Goal: Information Seeking & Learning: Compare options

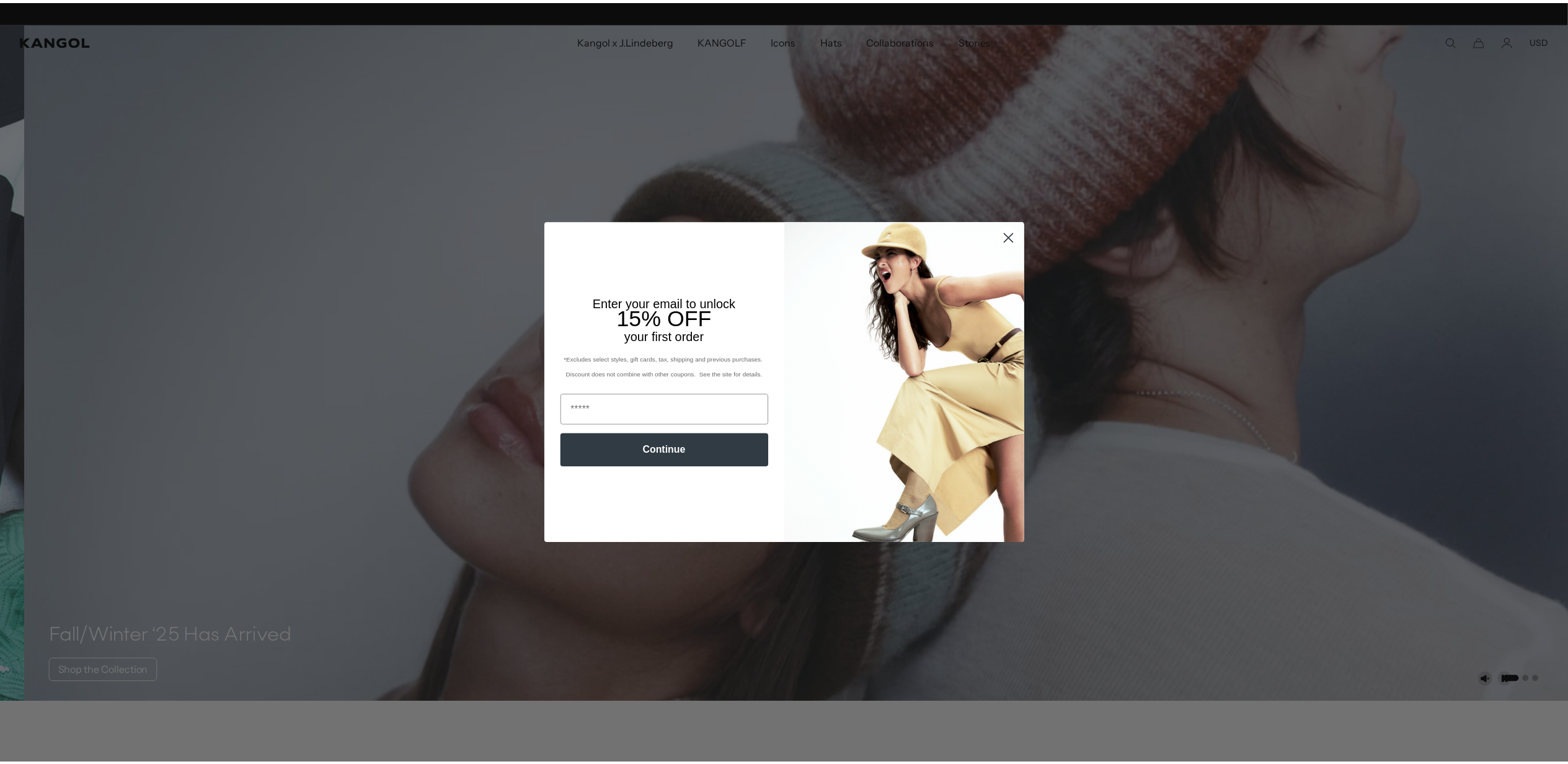
scroll to position [0, 255]
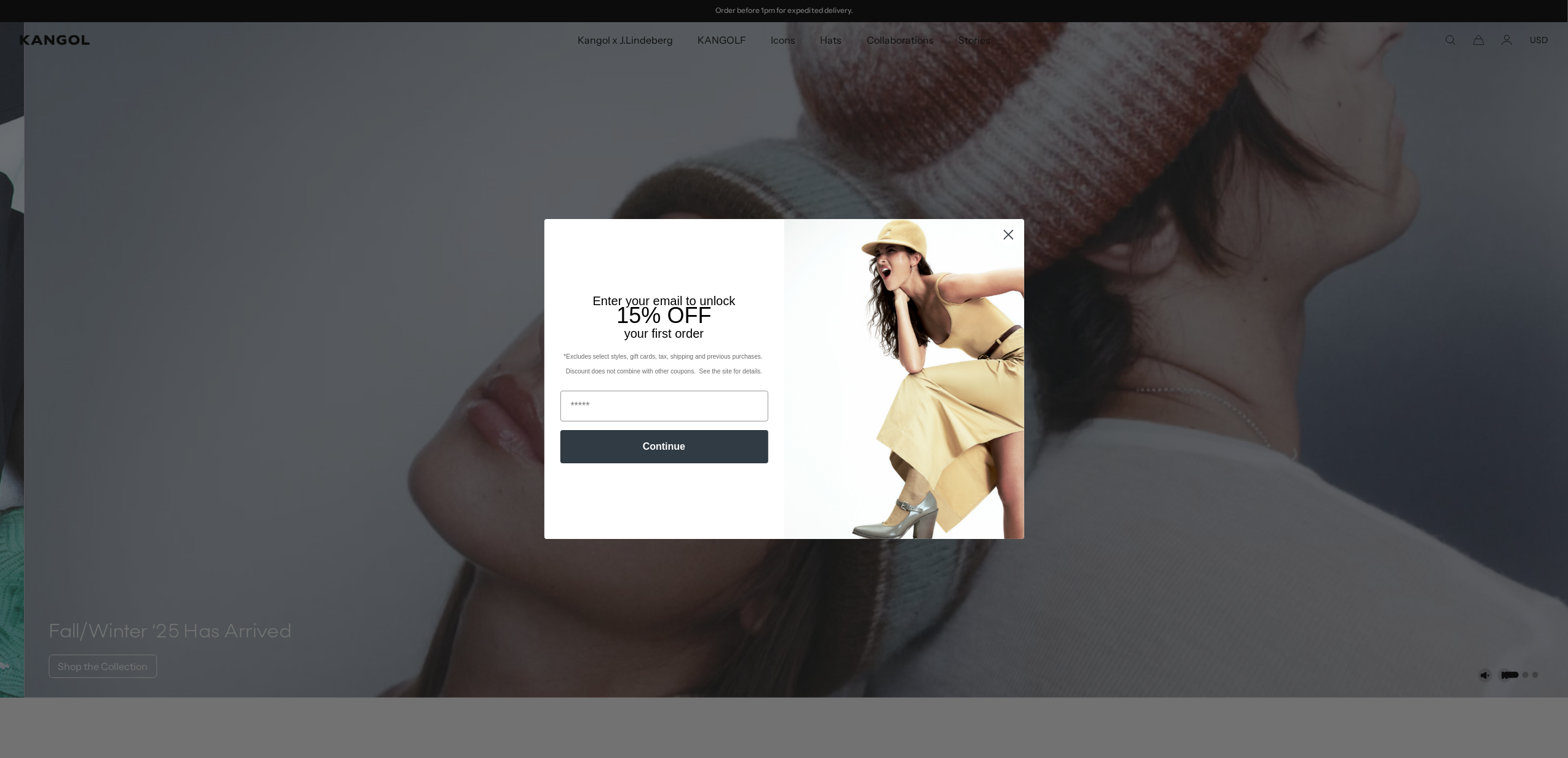
click at [999, 229] on circle "Close dialog" at bounding box center [1008, 234] width 21 height 21
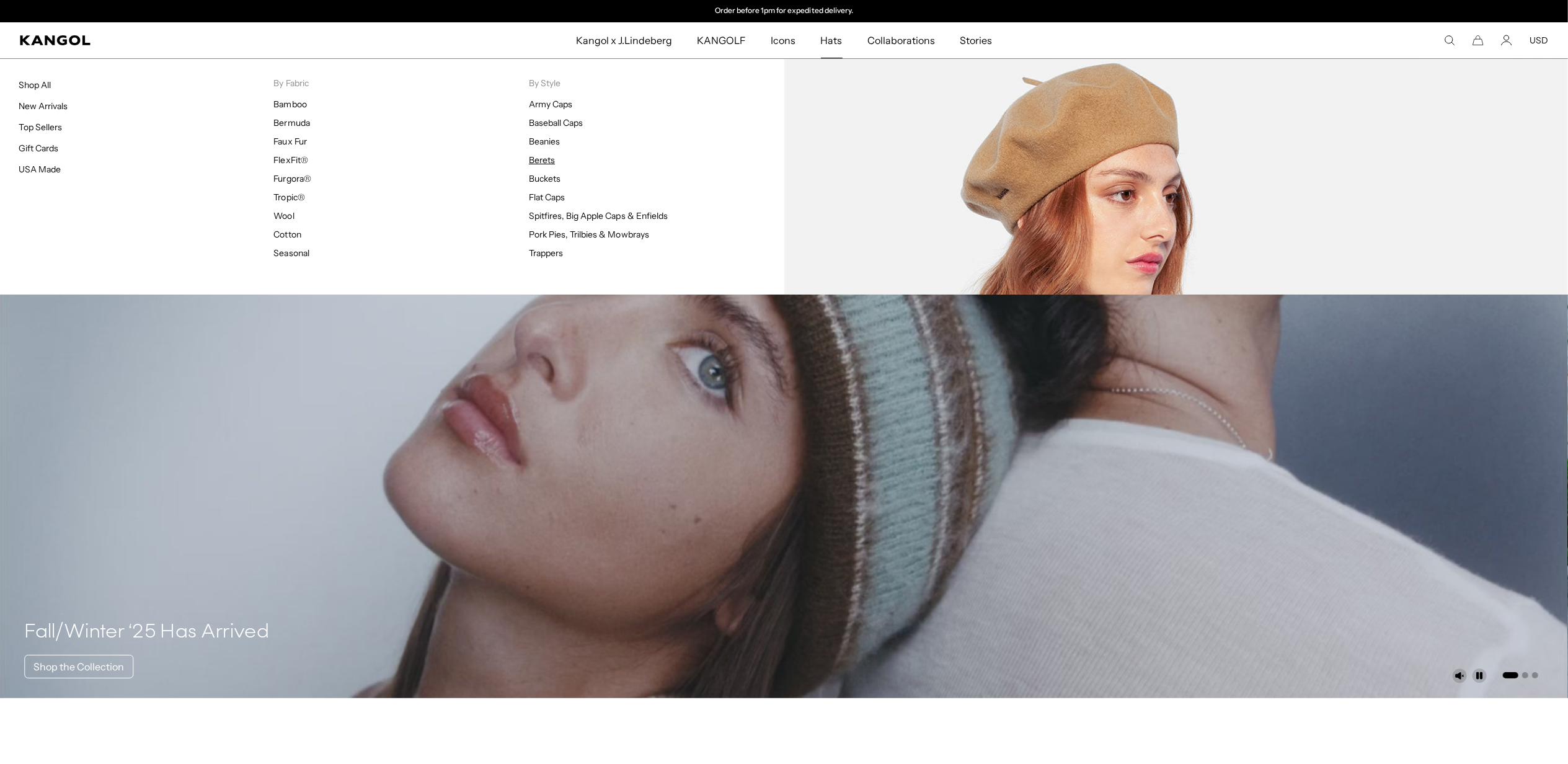
click at [537, 158] on link "Berets" at bounding box center [541, 160] width 26 height 11
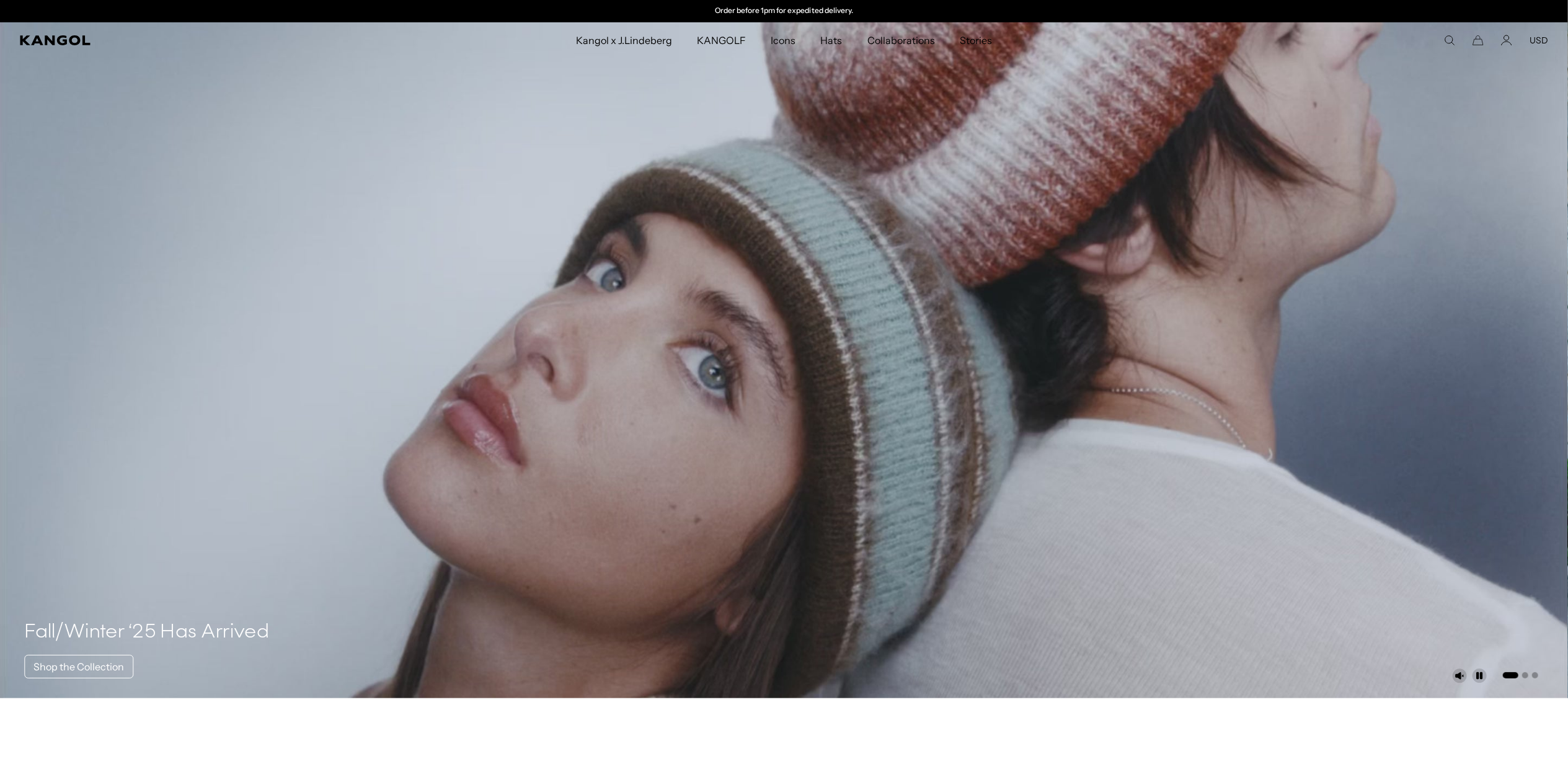
click at [1535, 40] on button "USD" at bounding box center [1539, 40] width 19 height 11
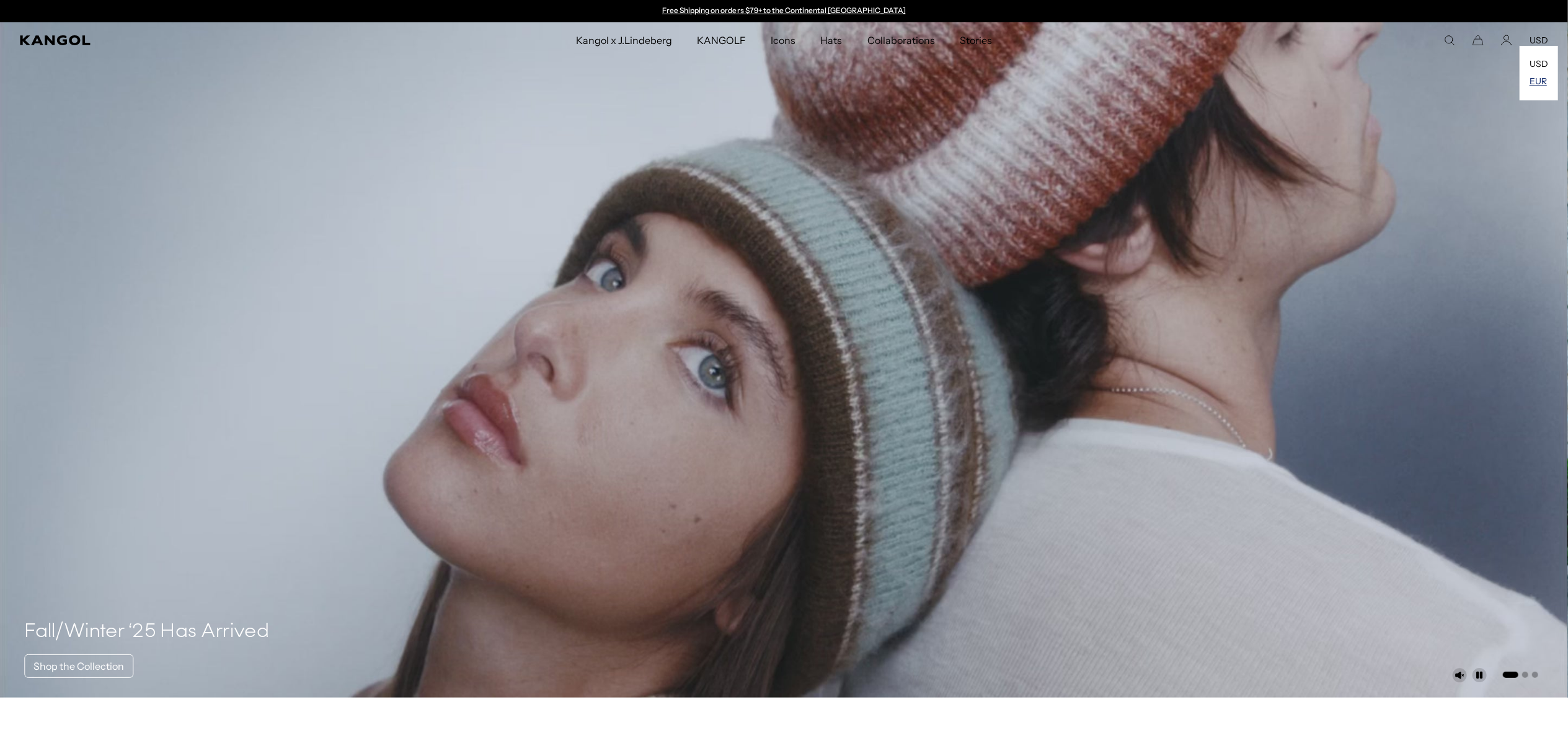
click at [1534, 82] on link "EUR" at bounding box center [1538, 81] width 17 height 11
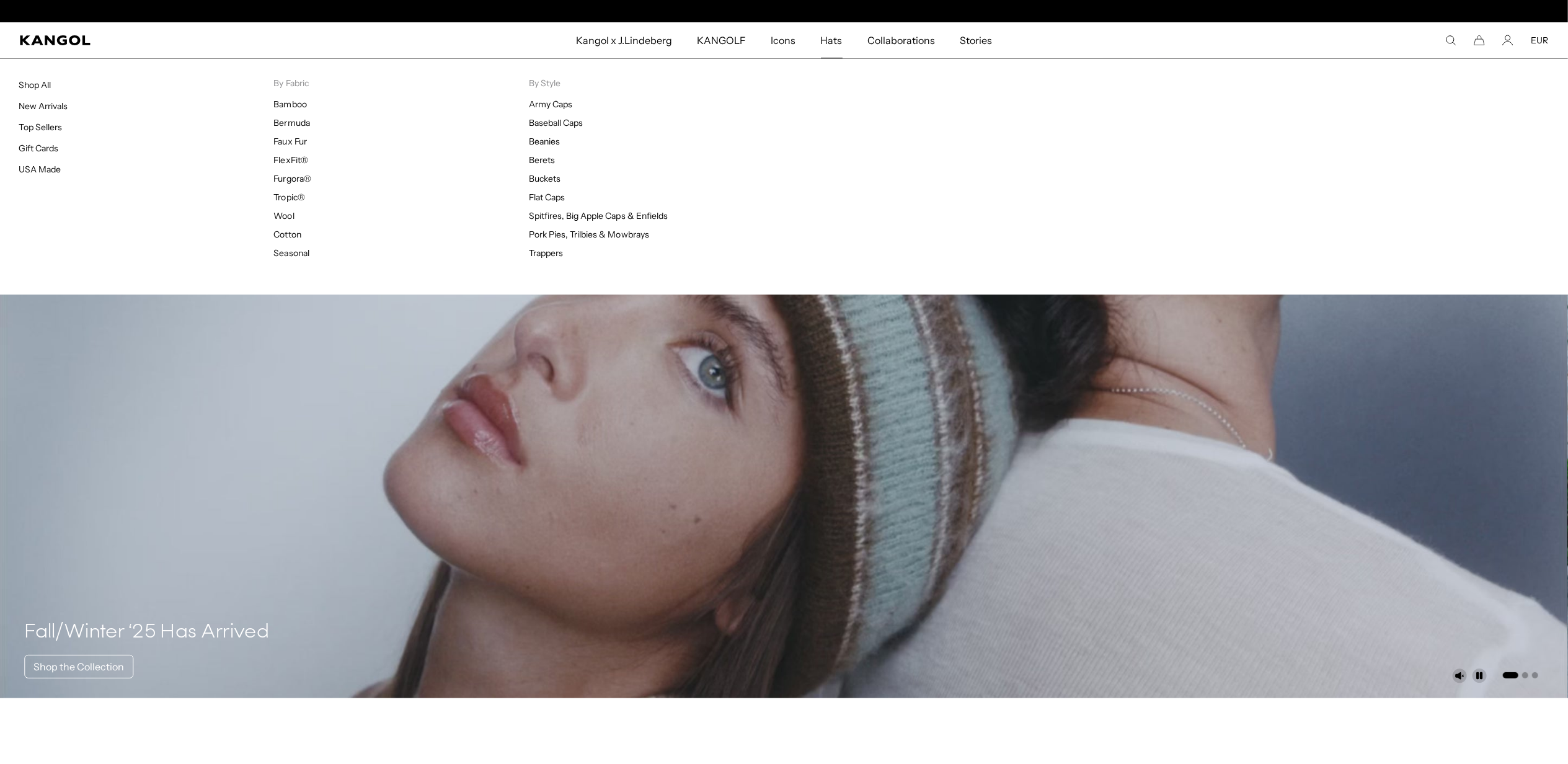
click at [829, 37] on span "Hats" at bounding box center [832, 41] width 22 height 36
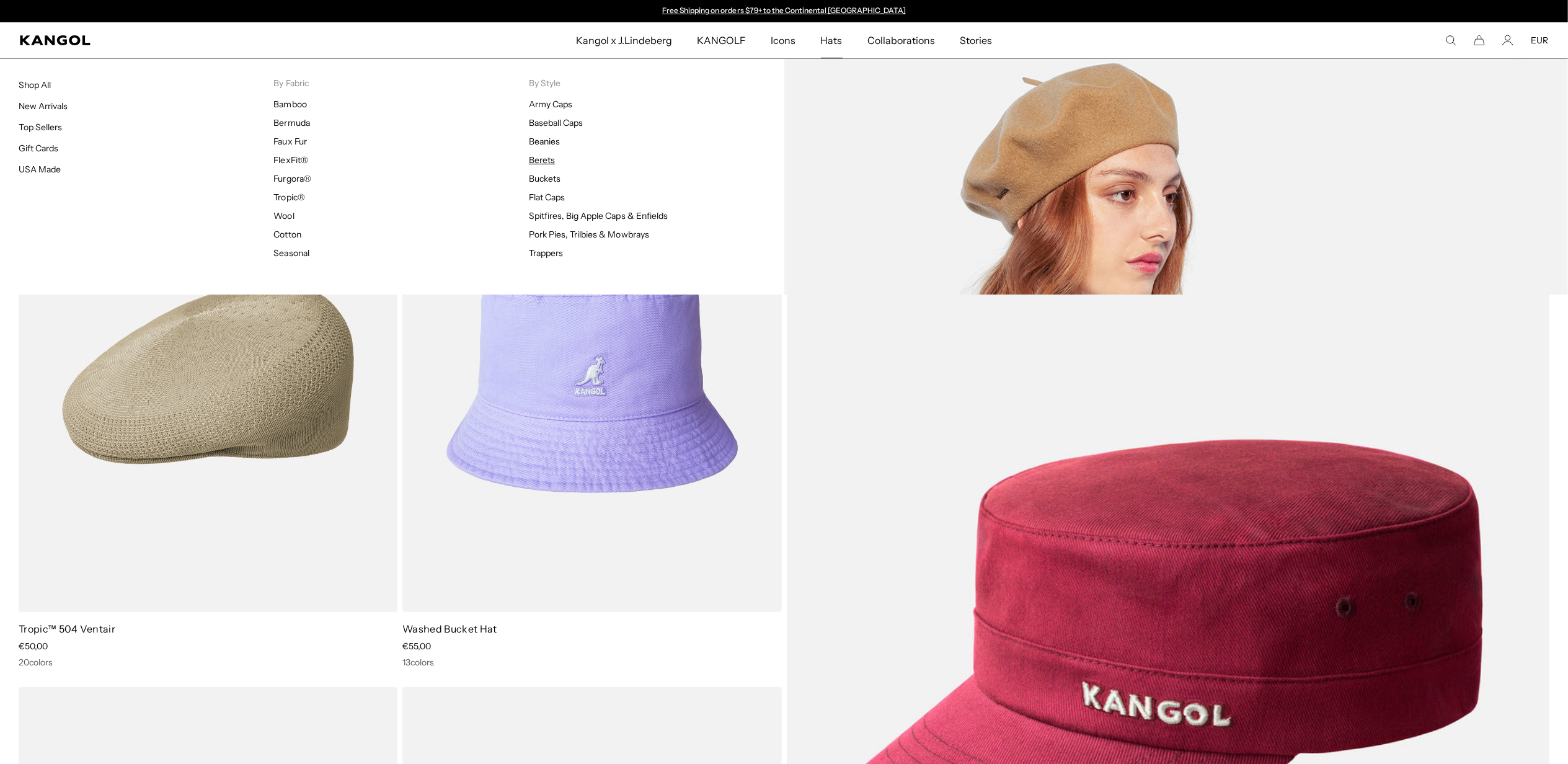
click at [537, 159] on link "Berets" at bounding box center [541, 160] width 26 height 11
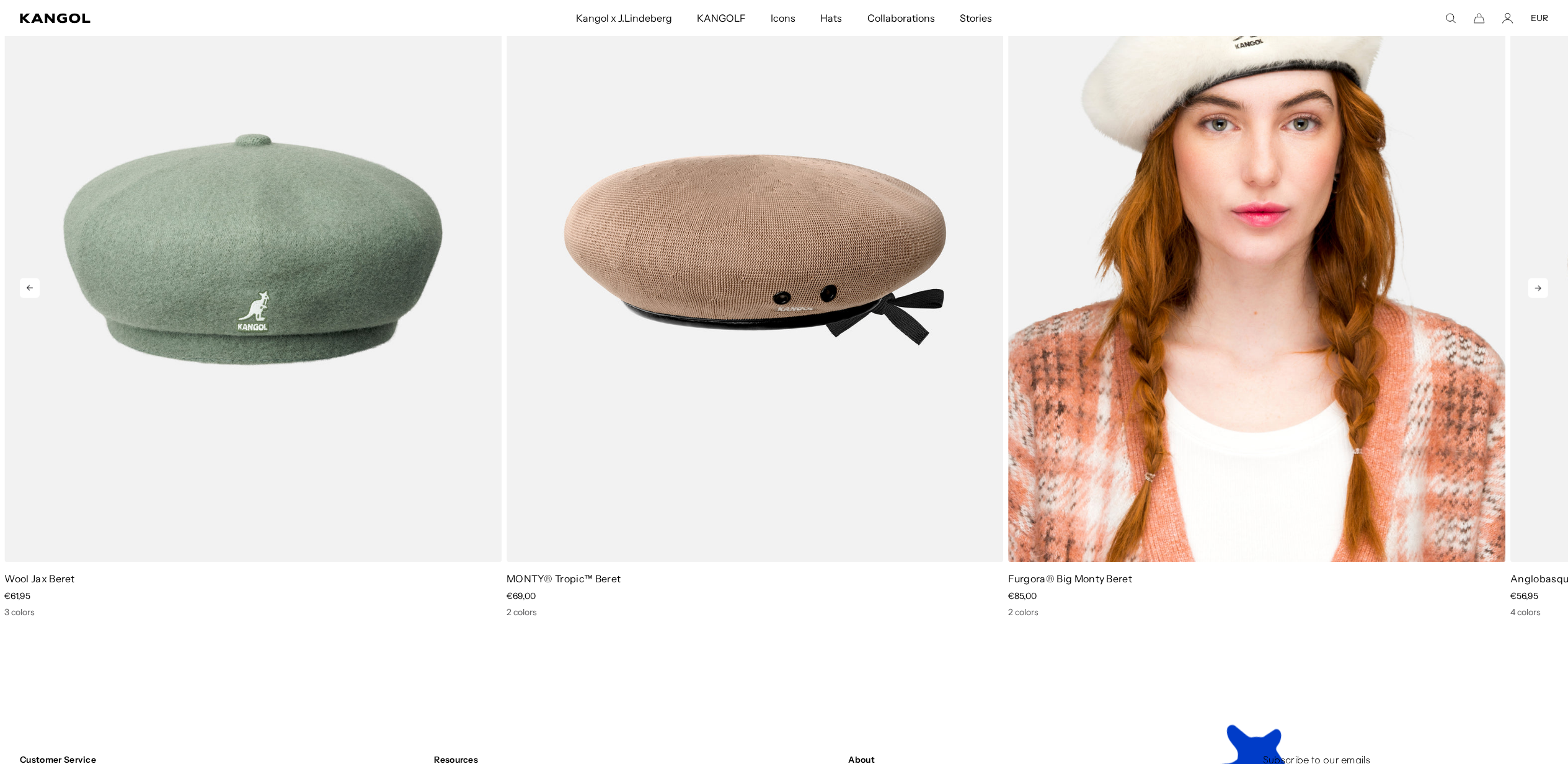
scroll to position [0, 255]
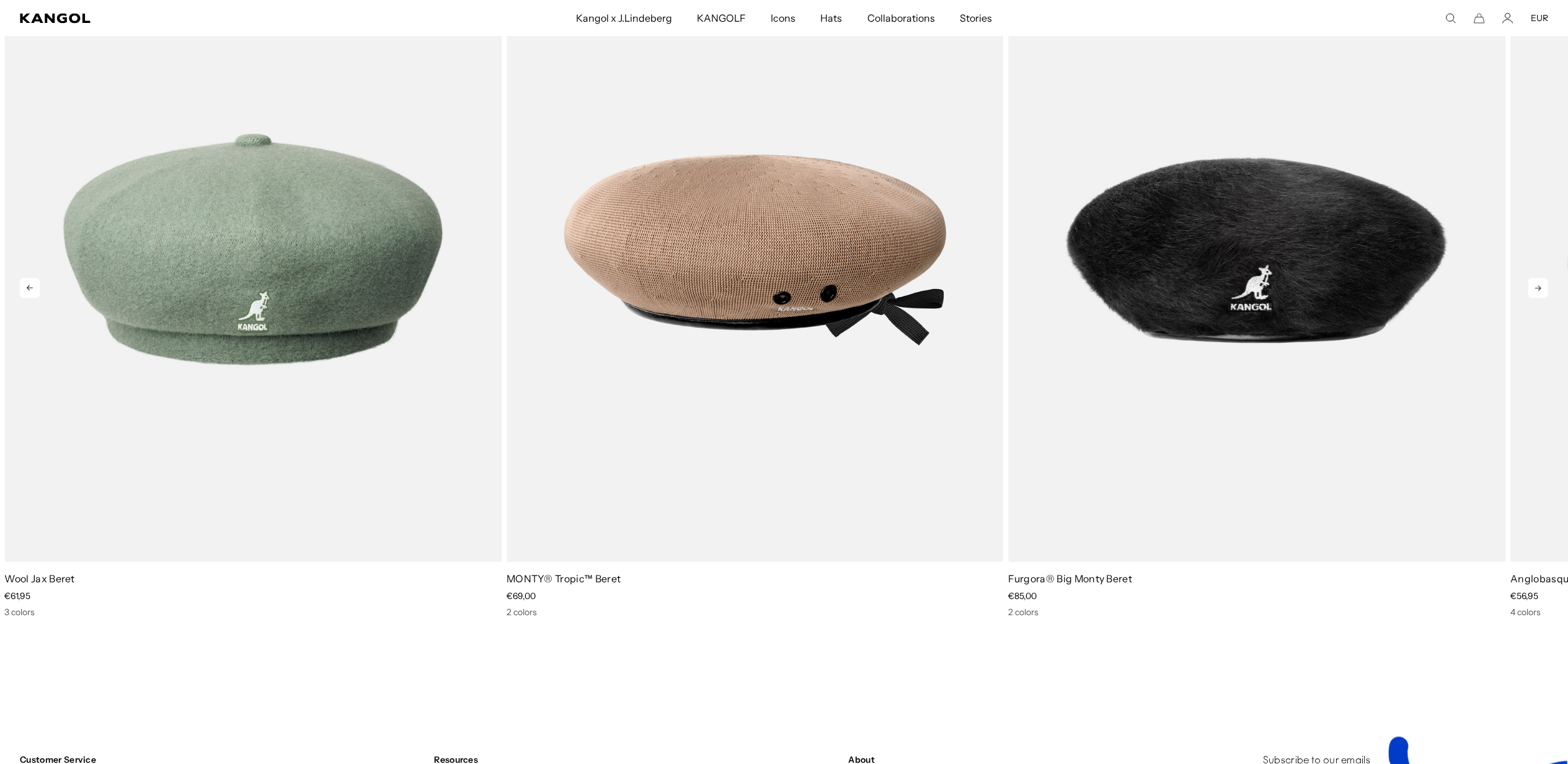
click at [1537, 288] on icon at bounding box center [1538, 288] width 6 height 5
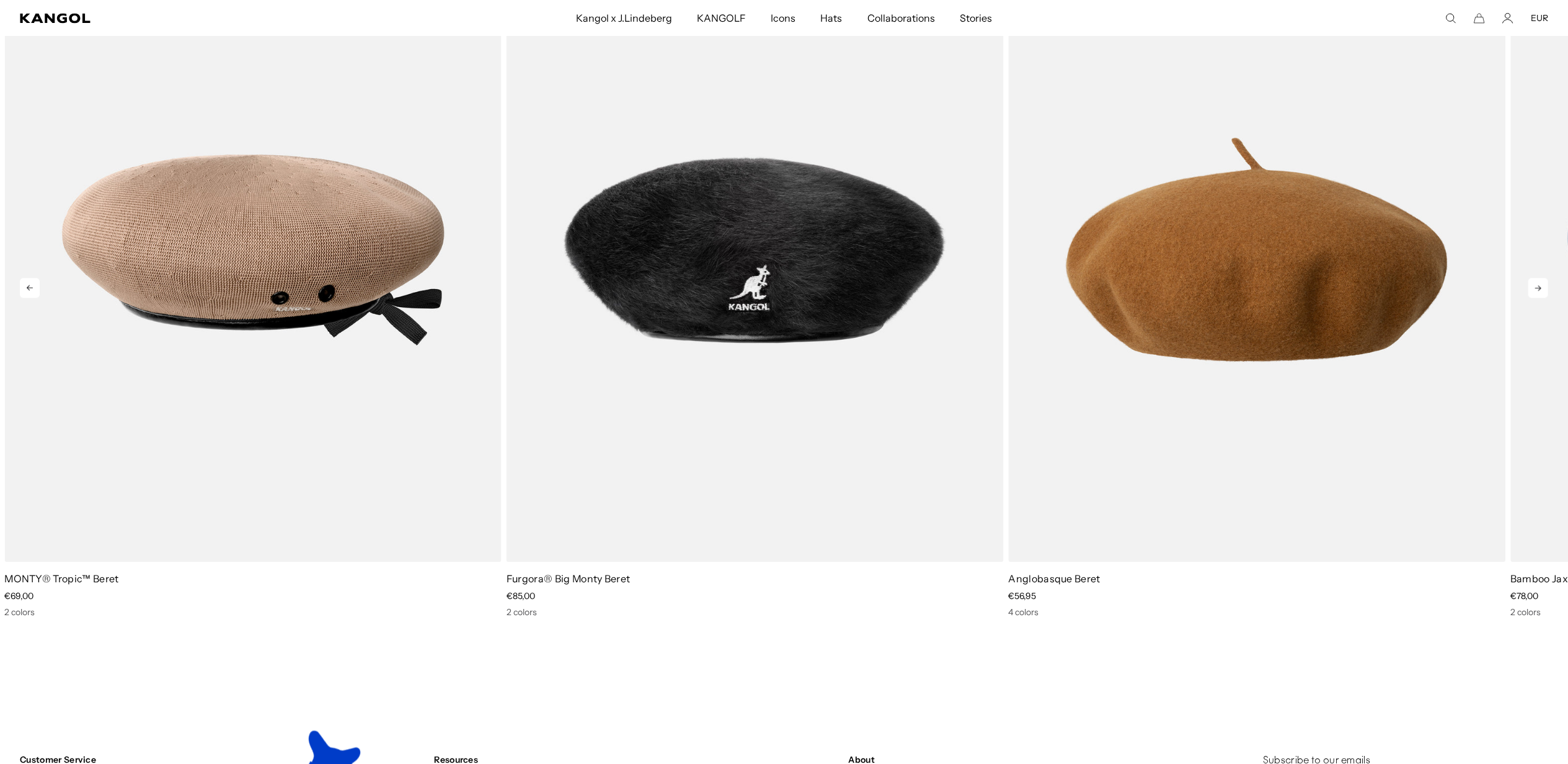
click at [1536, 286] on icon at bounding box center [1538, 288] width 20 height 20
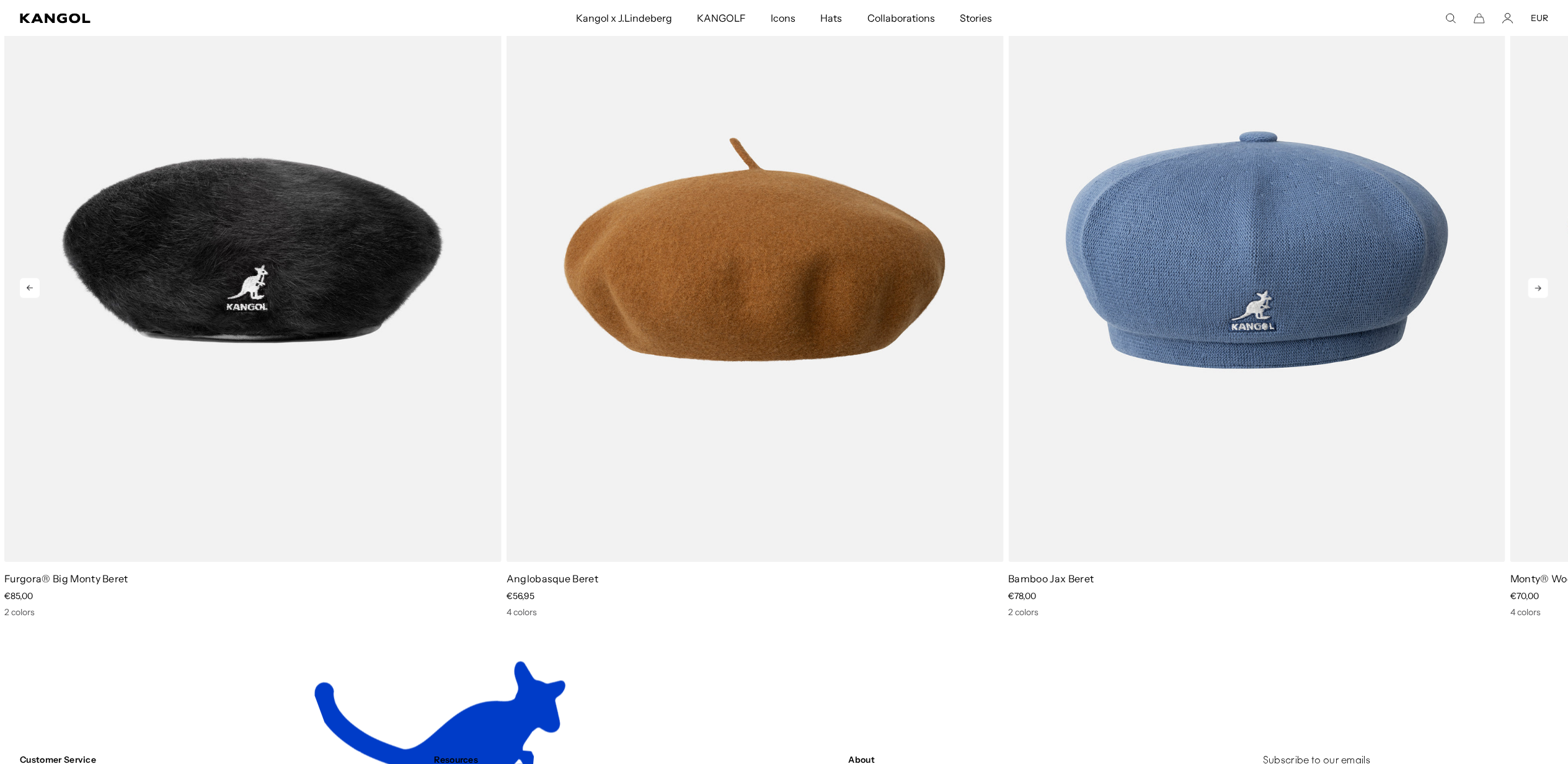
scroll to position [0, 0]
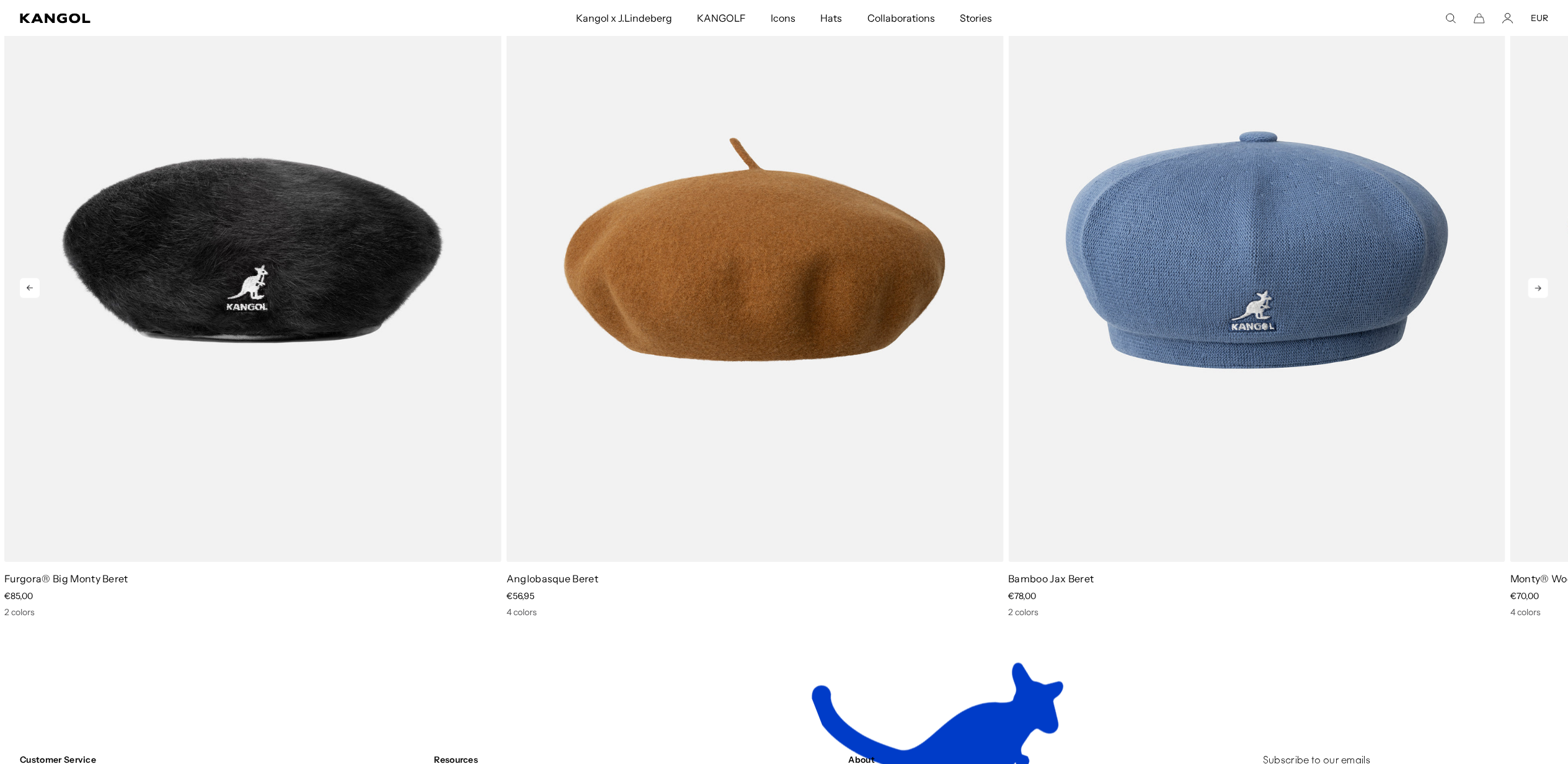
click at [1536, 286] on icon at bounding box center [1538, 288] width 20 height 20
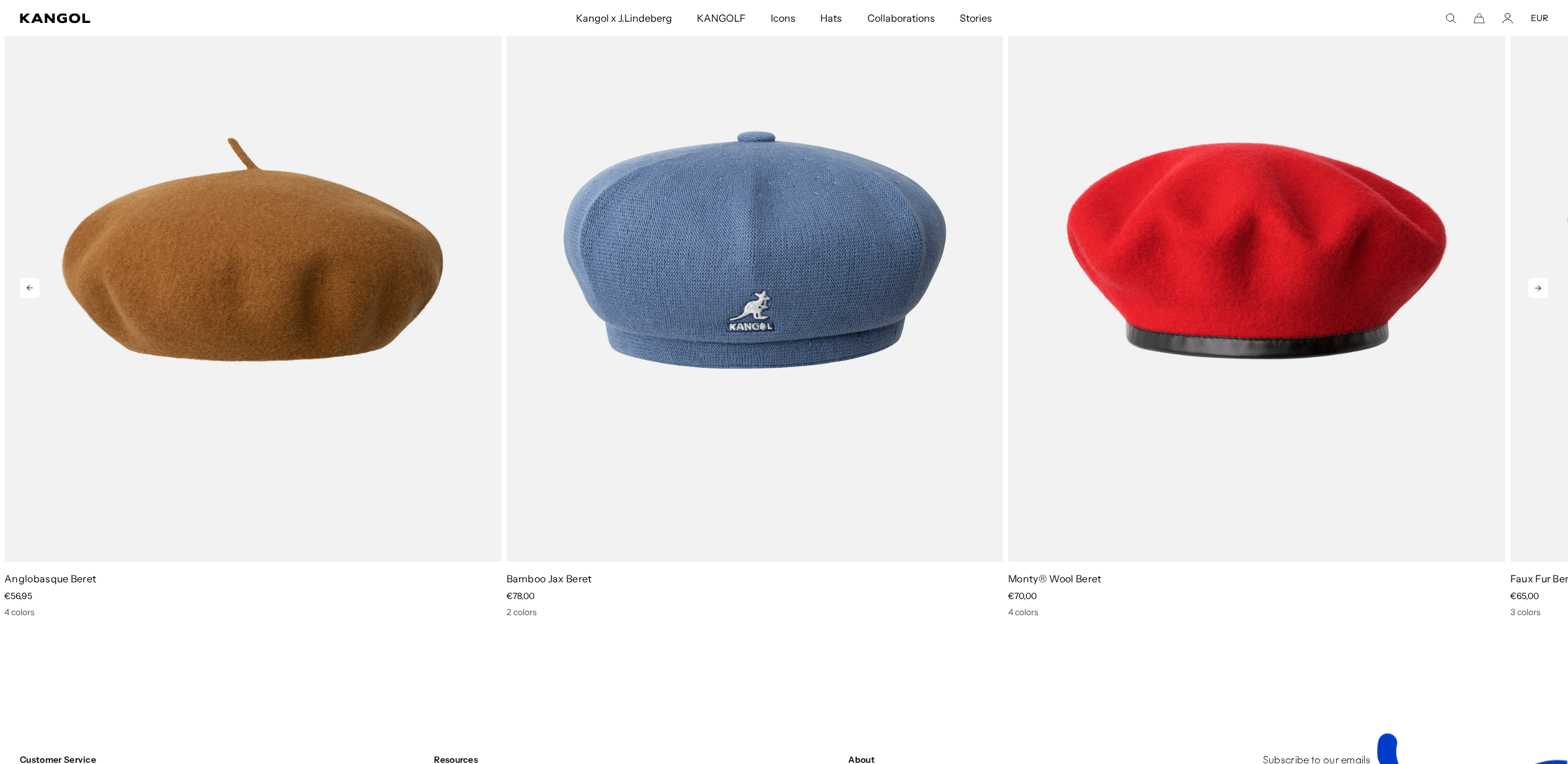
scroll to position [0, 255]
click at [1534, 288] on icon at bounding box center [1538, 288] width 20 height 20
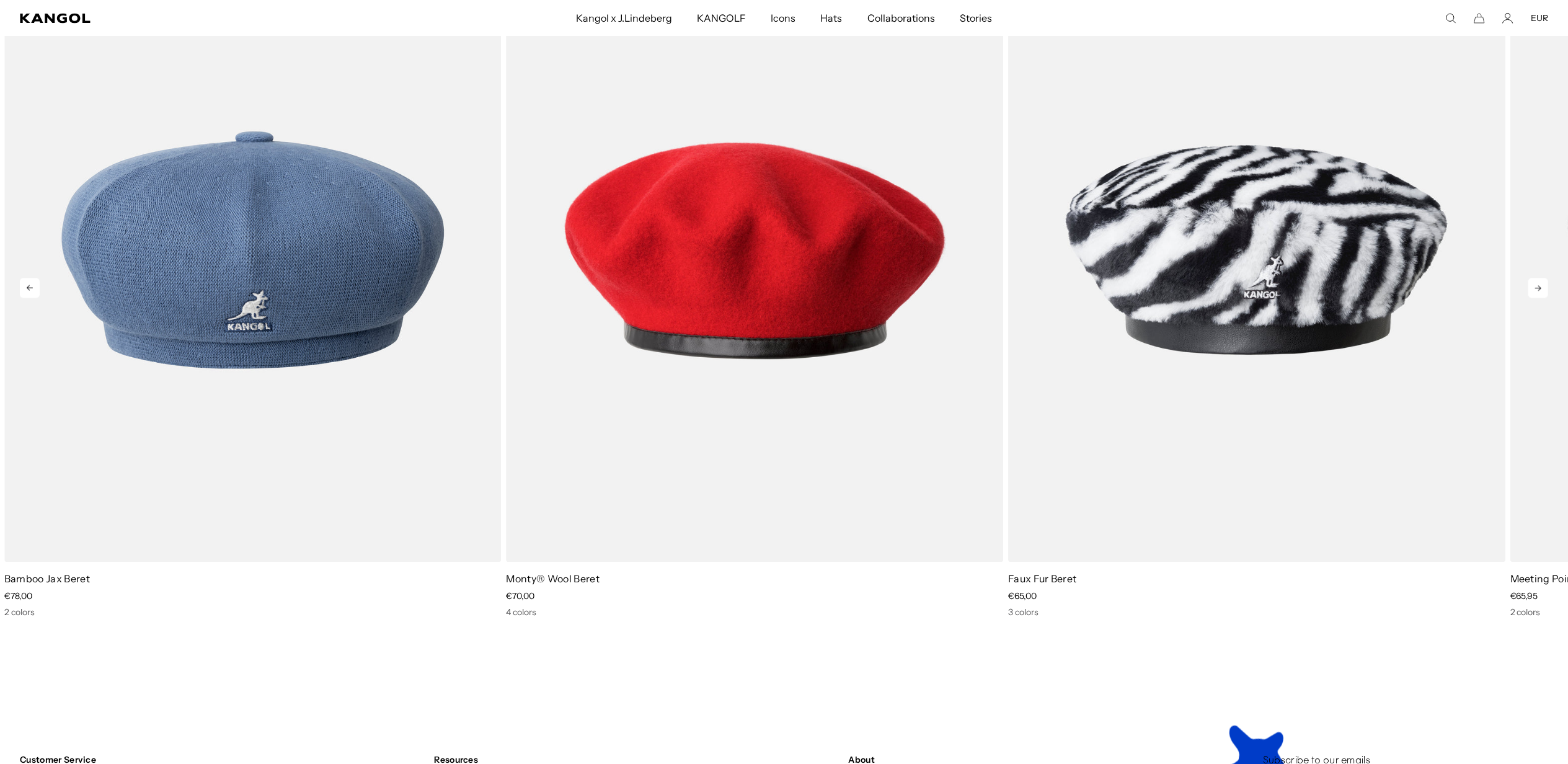
click at [1533, 289] on icon at bounding box center [1538, 288] width 20 height 20
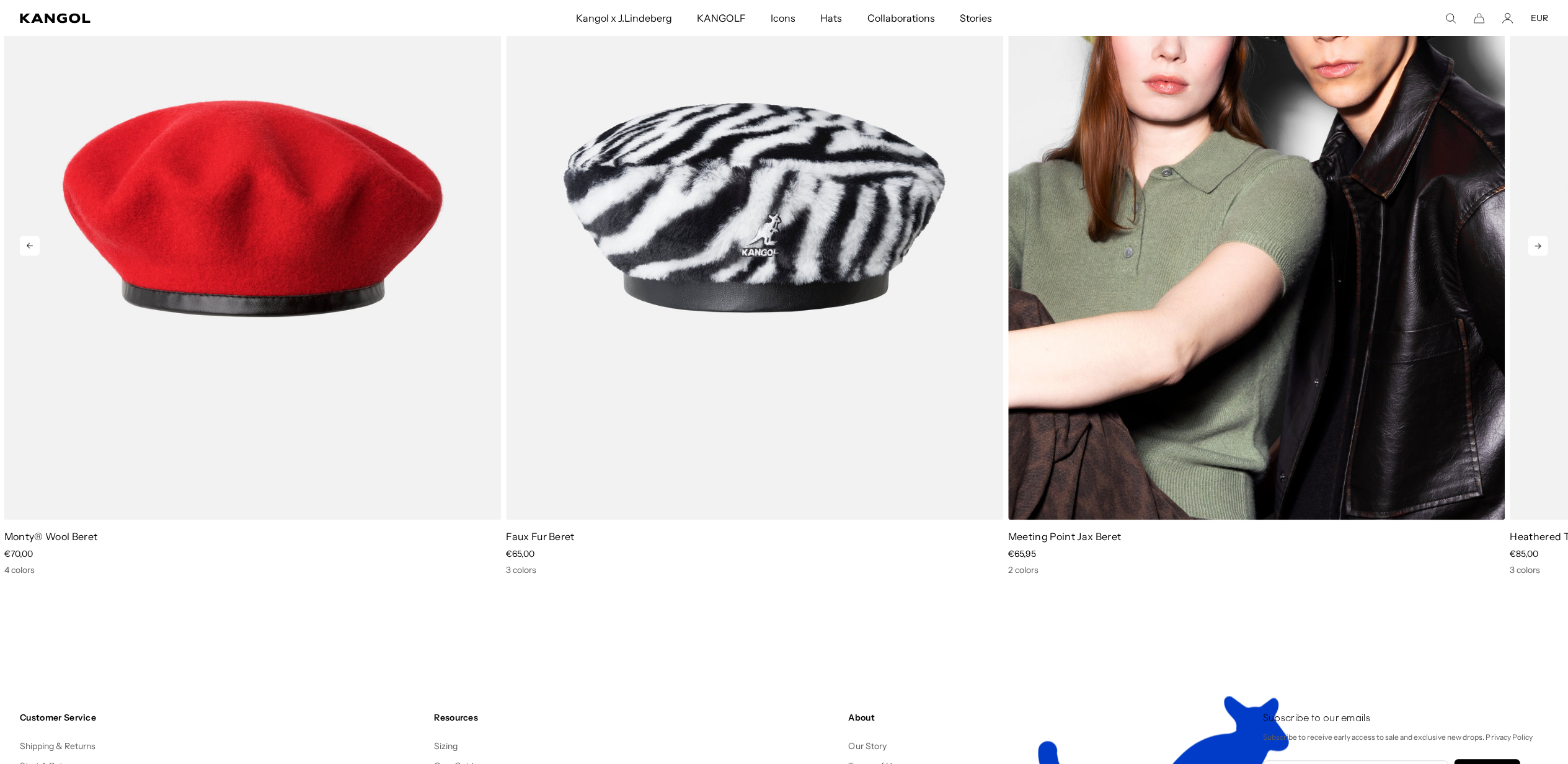
scroll to position [2623, 0]
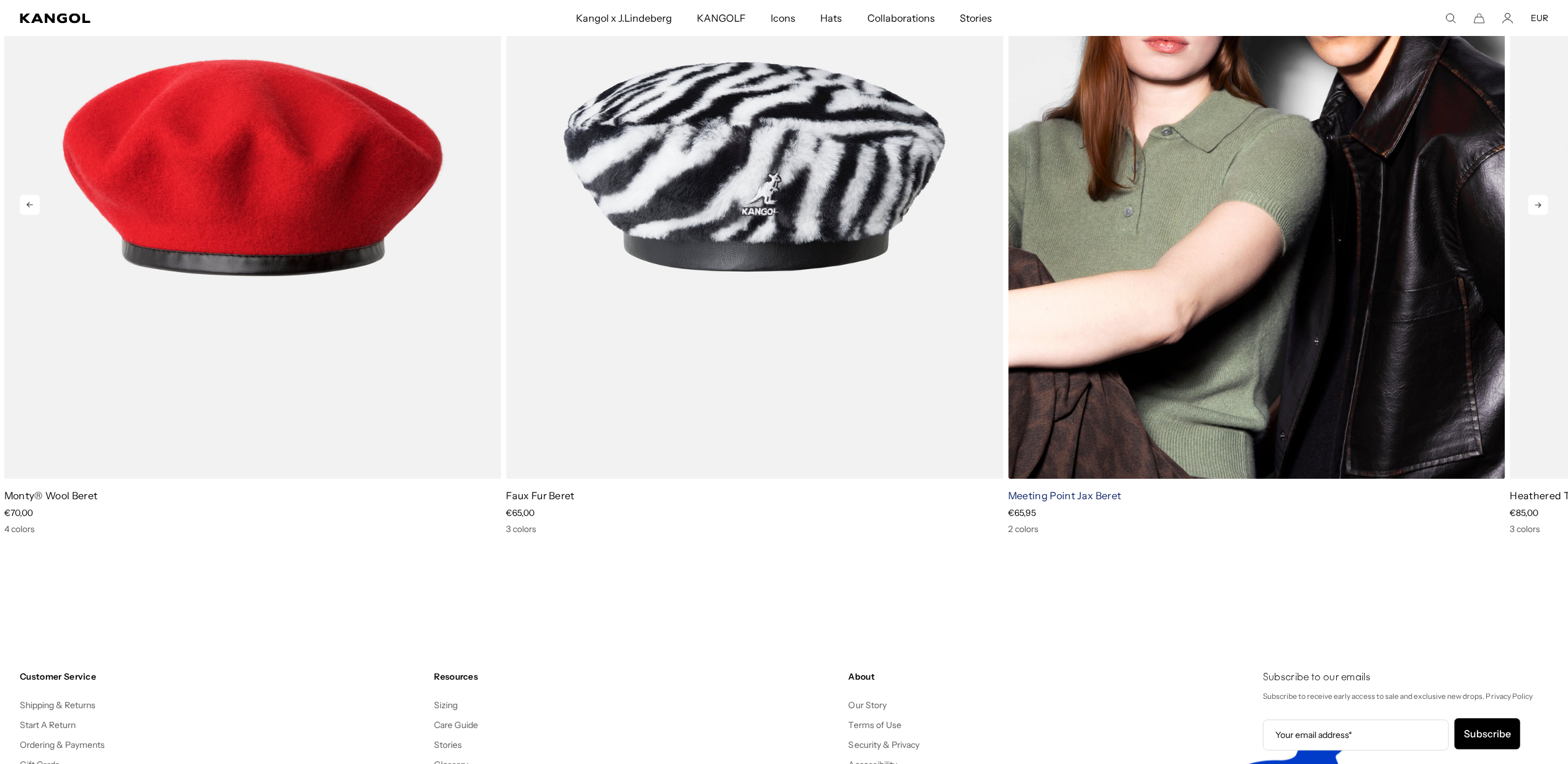
click at [1047, 497] on link "Meeting Point Jax Beret" at bounding box center [1065, 495] width 113 height 13
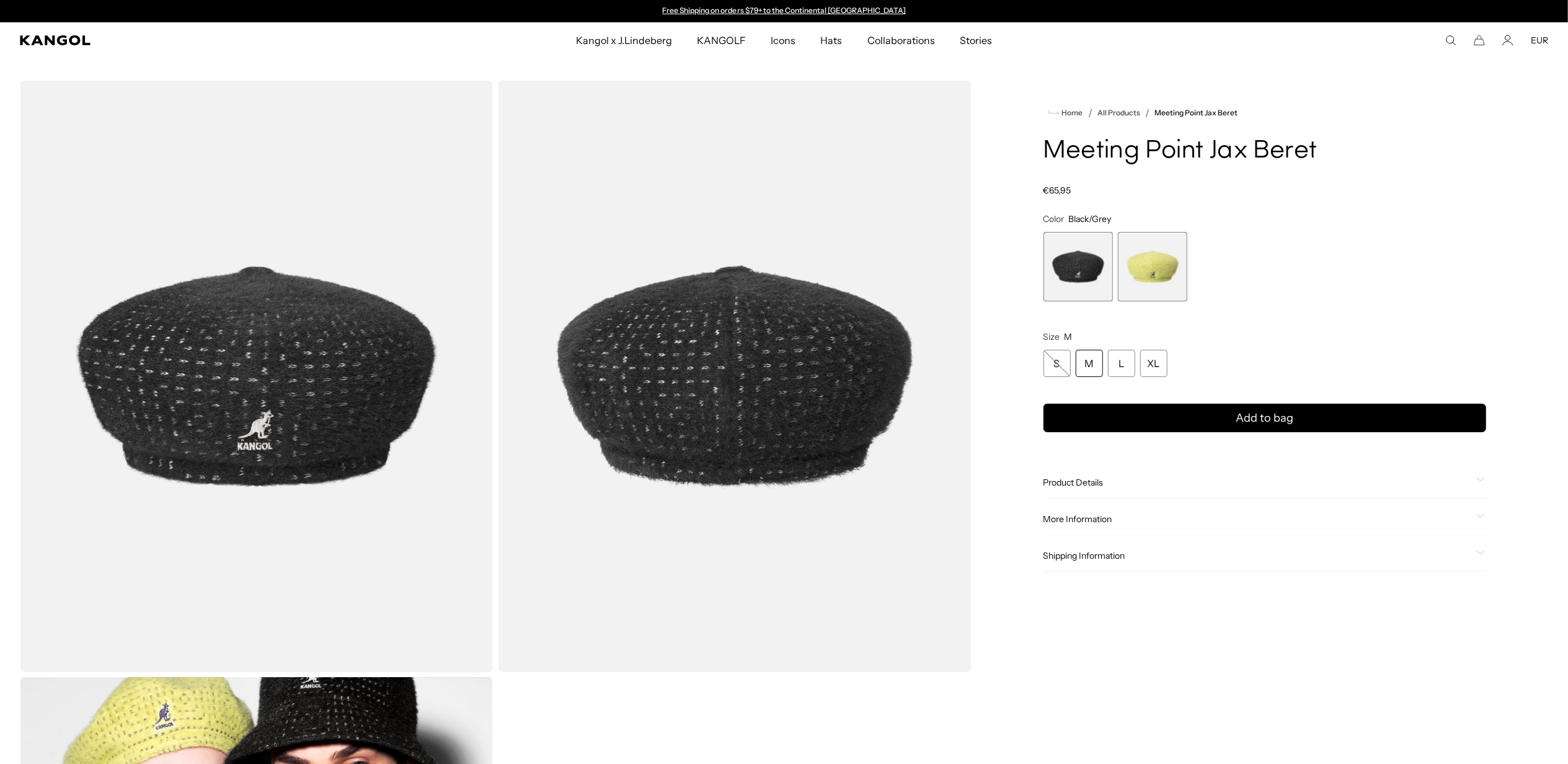
click at [1159, 266] on span "2 of 2" at bounding box center [1152, 266] width 70 height 70
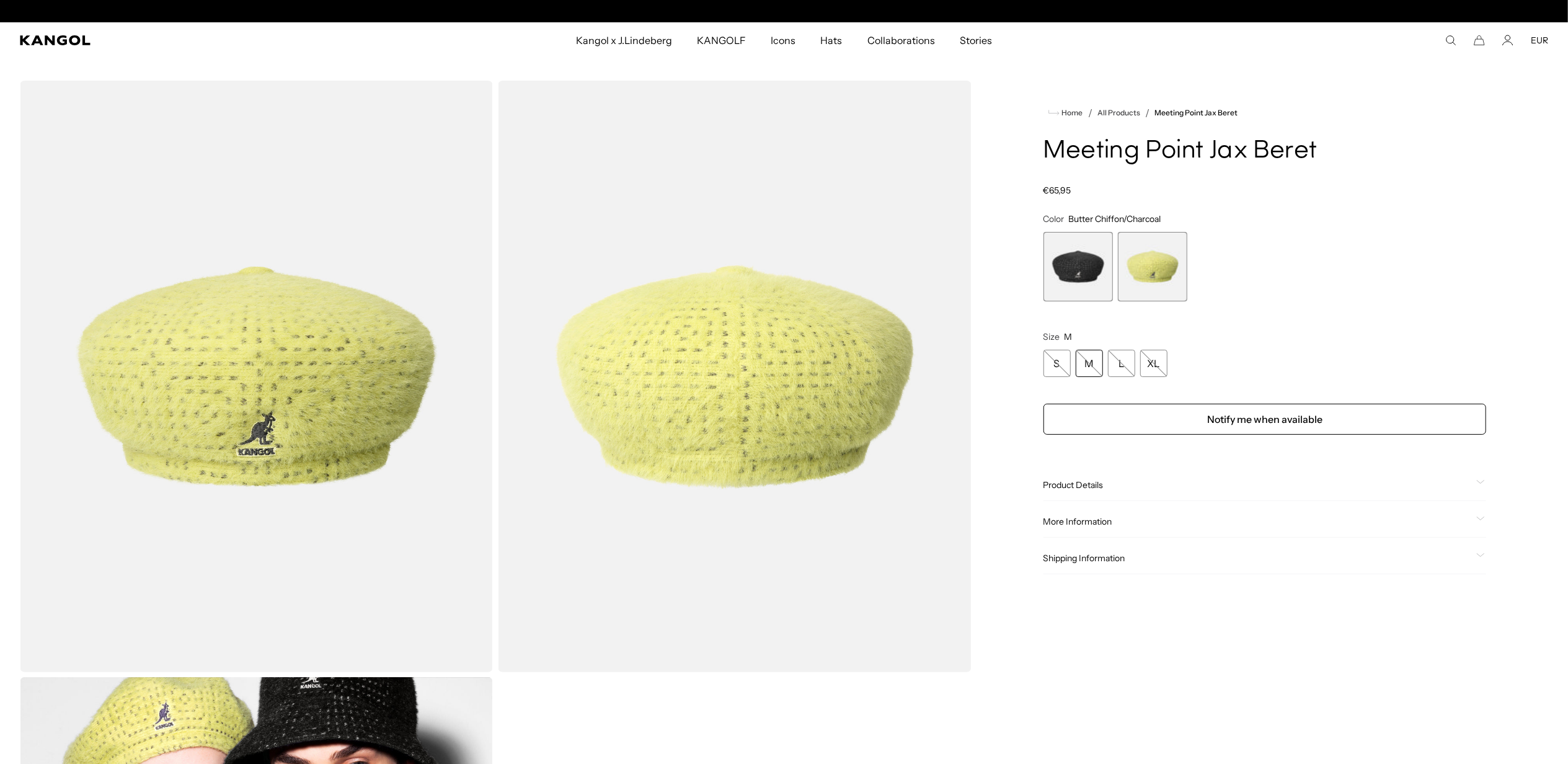
scroll to position [0, 255]
click at [1095, 256] on span "1 of 2" at bounding box center [1078, 266] width 70 height 70
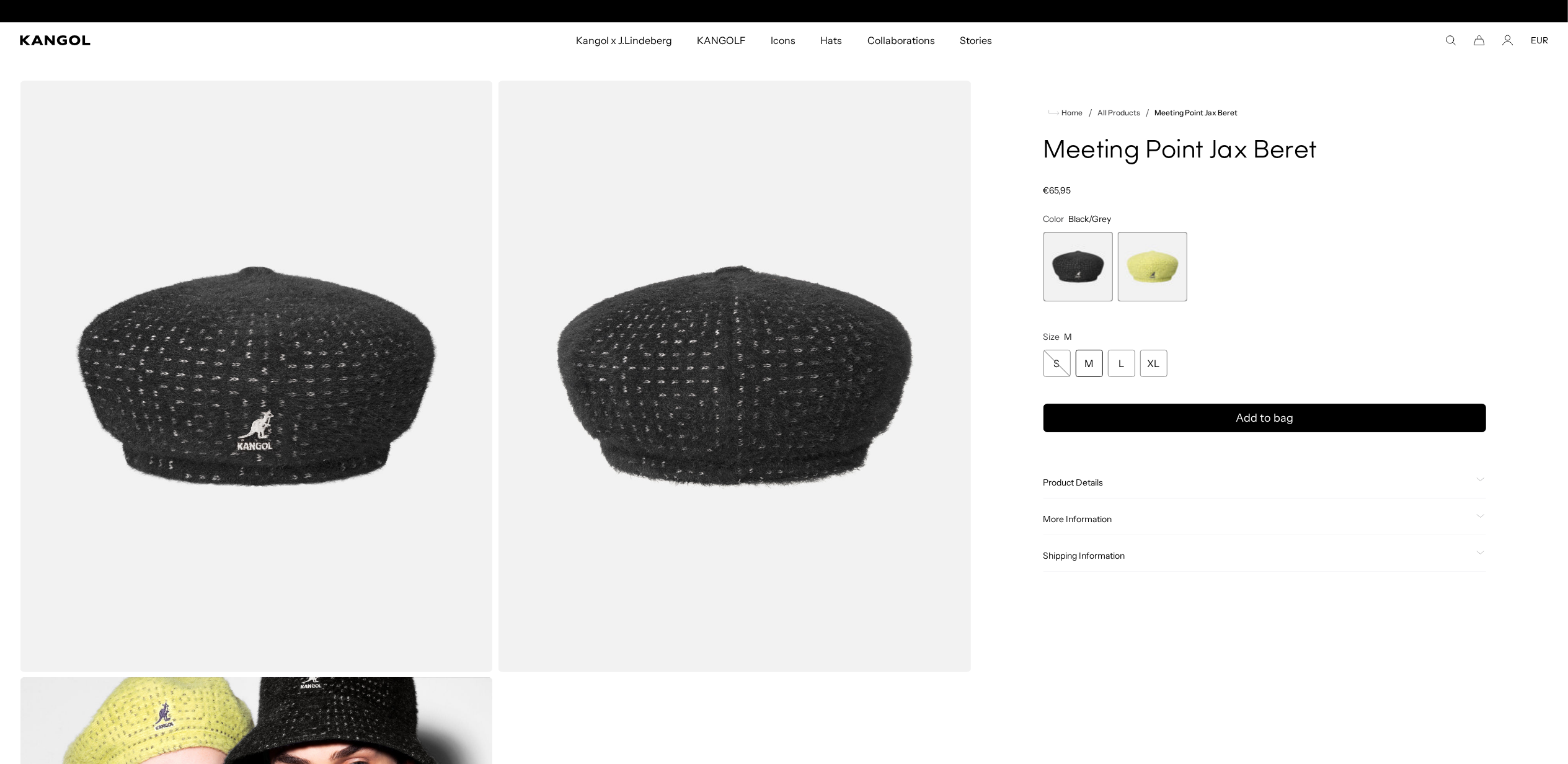
scroll to position [0, 255]
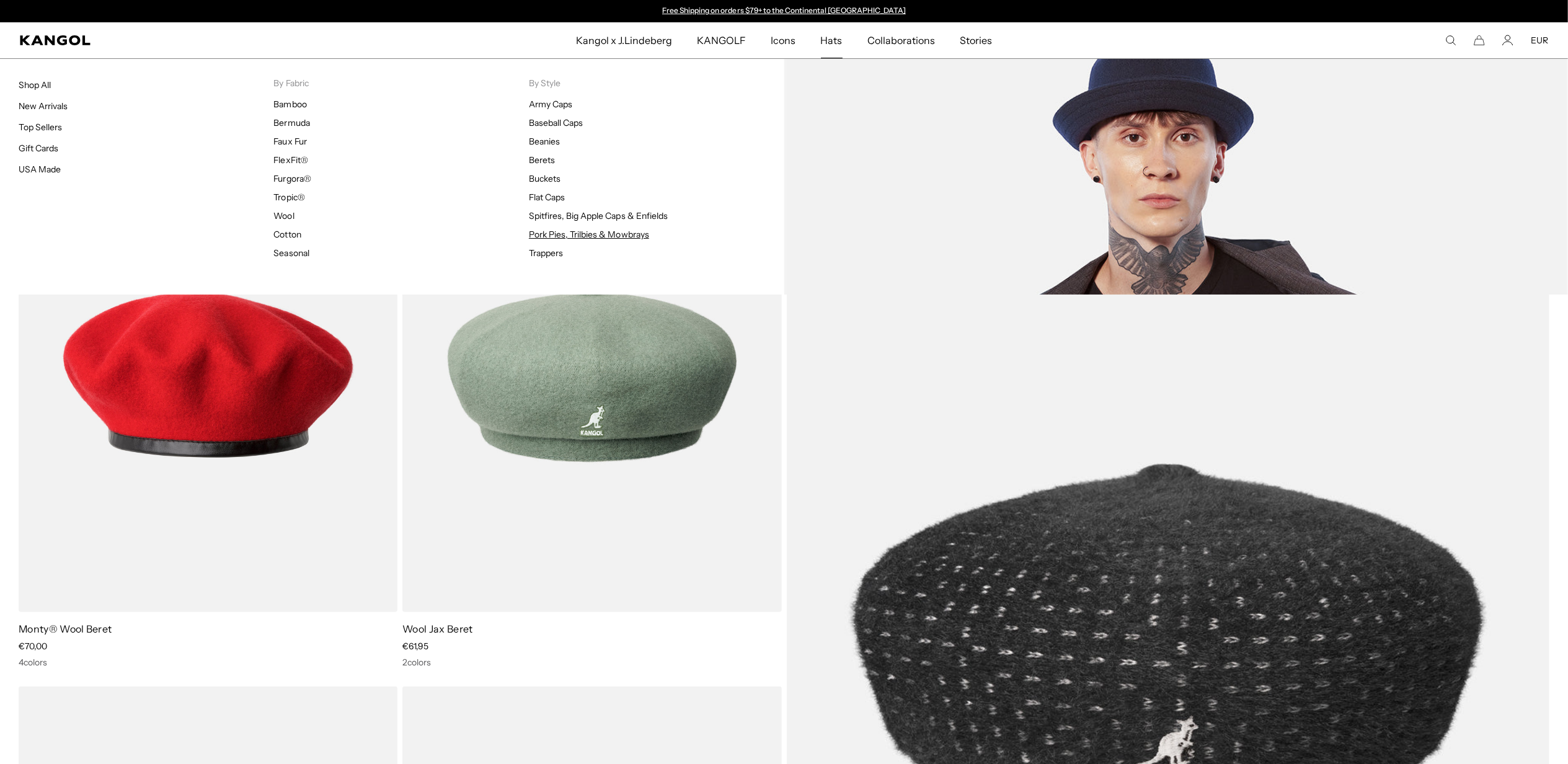
click at [559, 234] on link "Pork Pies, Trilbies & Mowbrays" at bounding box center [588, 234] width 120 height 11
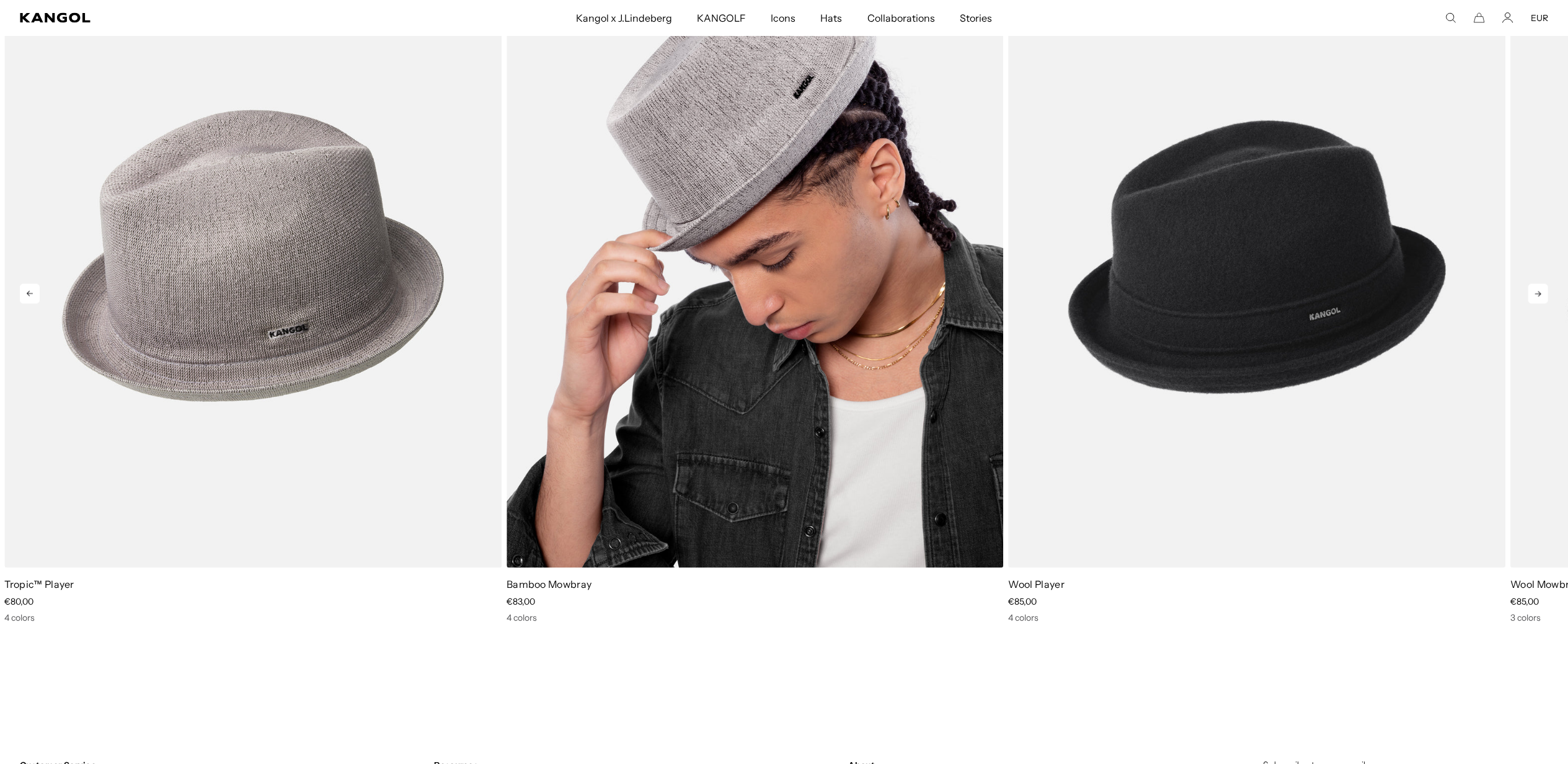
scroll to position [0, 255]
click at [712, 326] on img "2 of 6" at bounding box center [755, 255] width 497 height 624
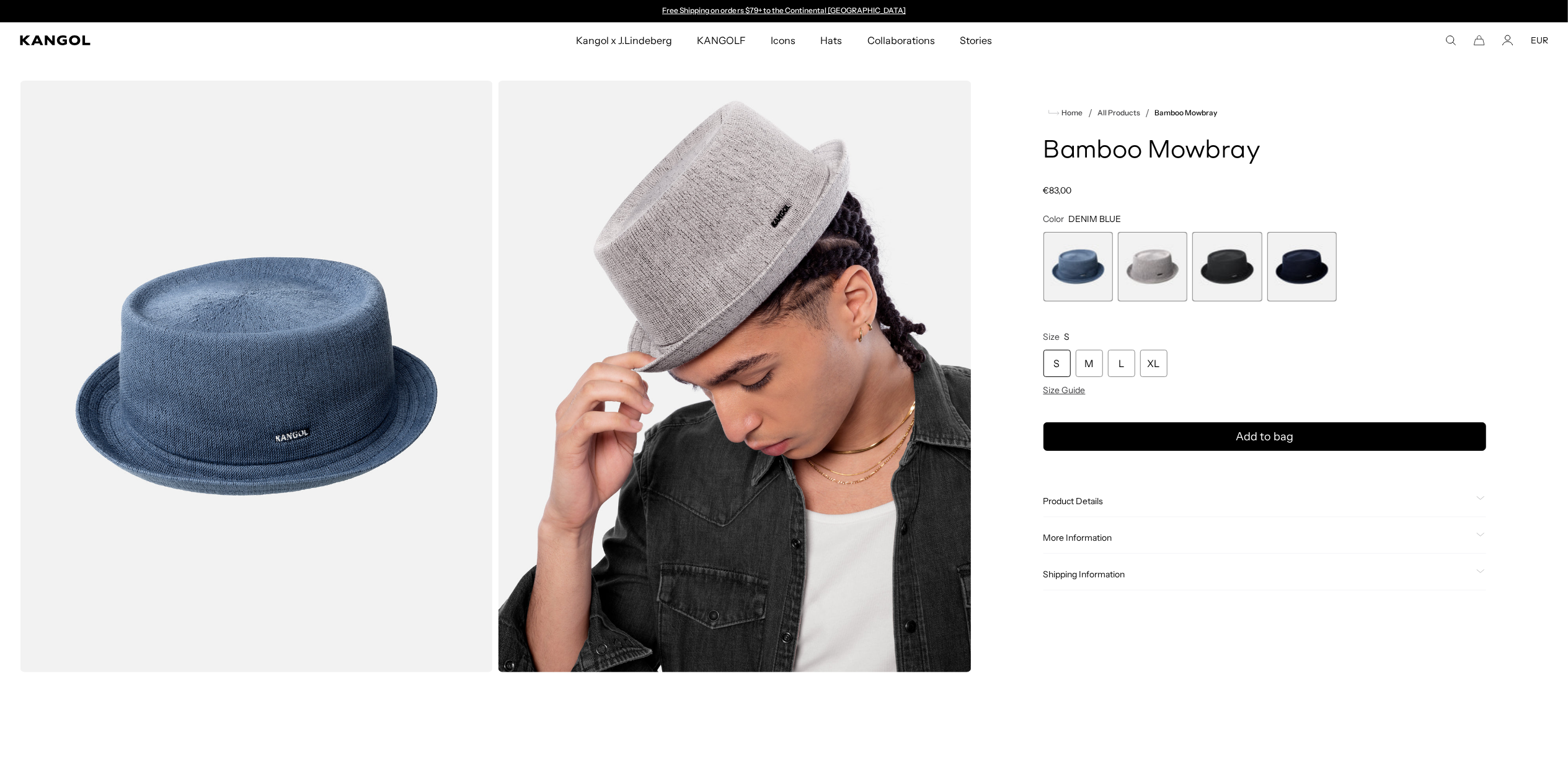
click at [1150, 263] on span "2 of 4" at bounding box center [1152, 266] width 70 height 70
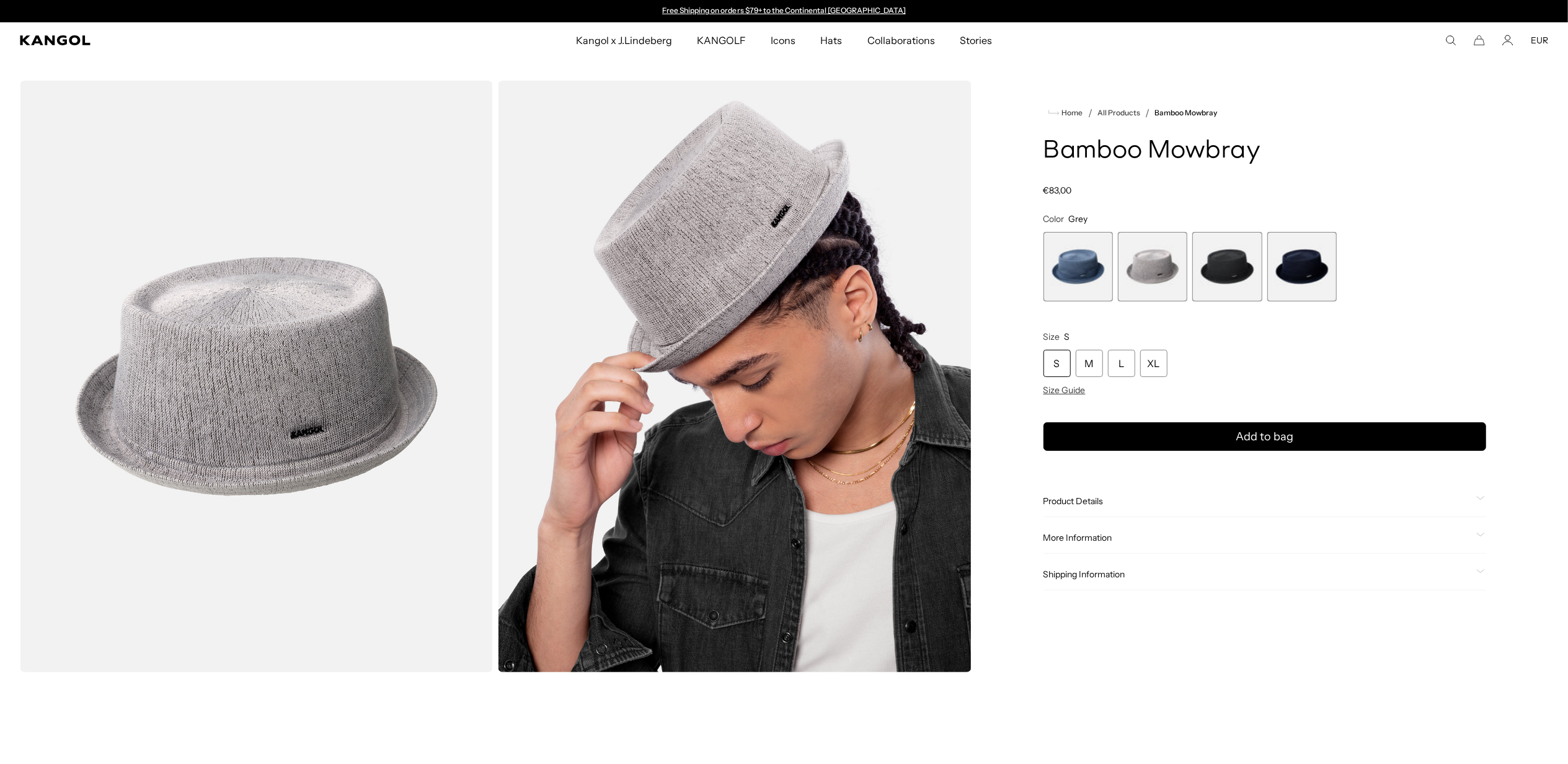
click at [1238, 265] on span "3 of 4" at bounding box center [1227, 266] width 70 height 70
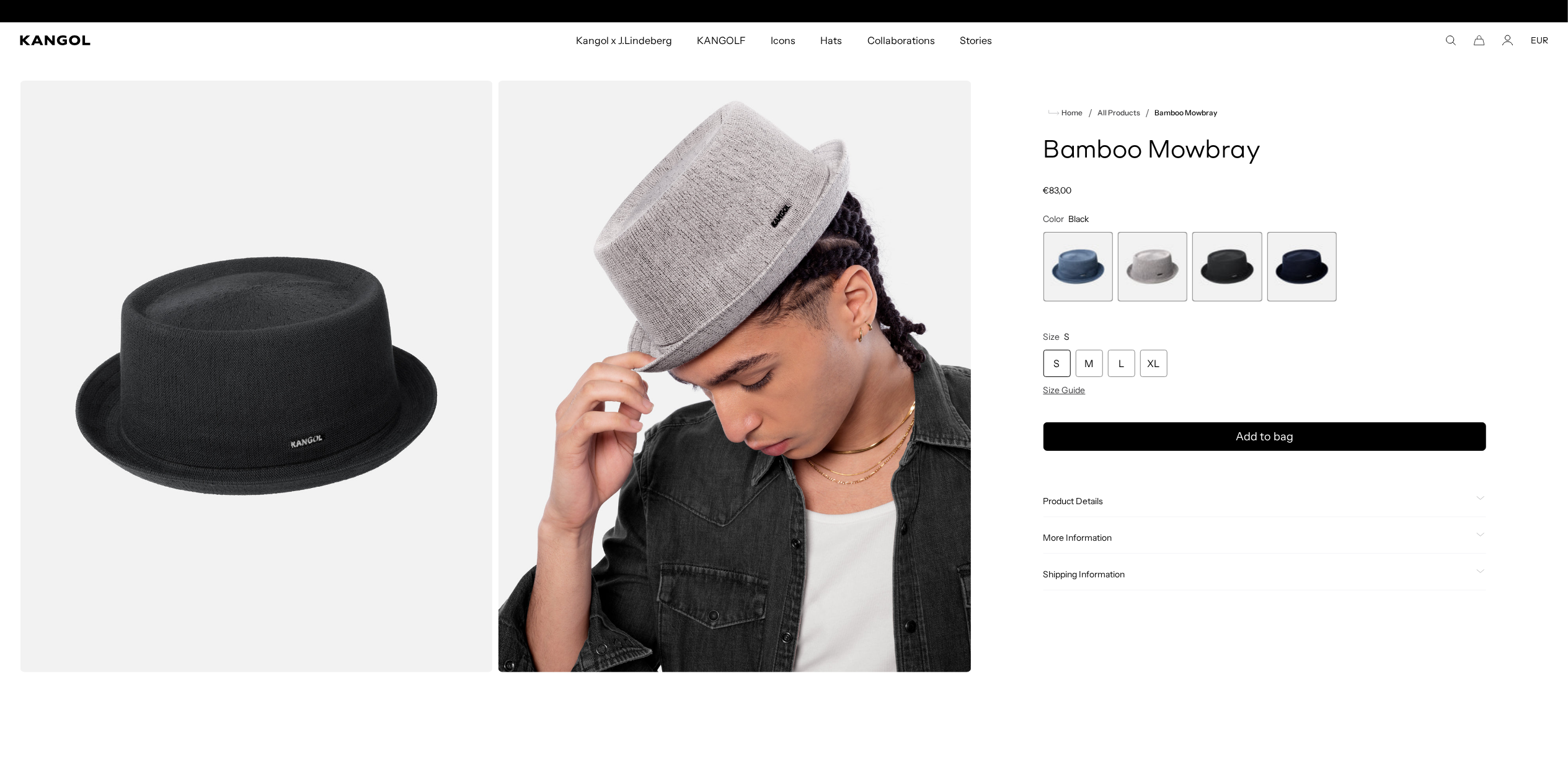
scroll to position [0, 255]
click at [1295, 264] on span "4 of 4" at bounding box center [1302, 266] width 70 height 70
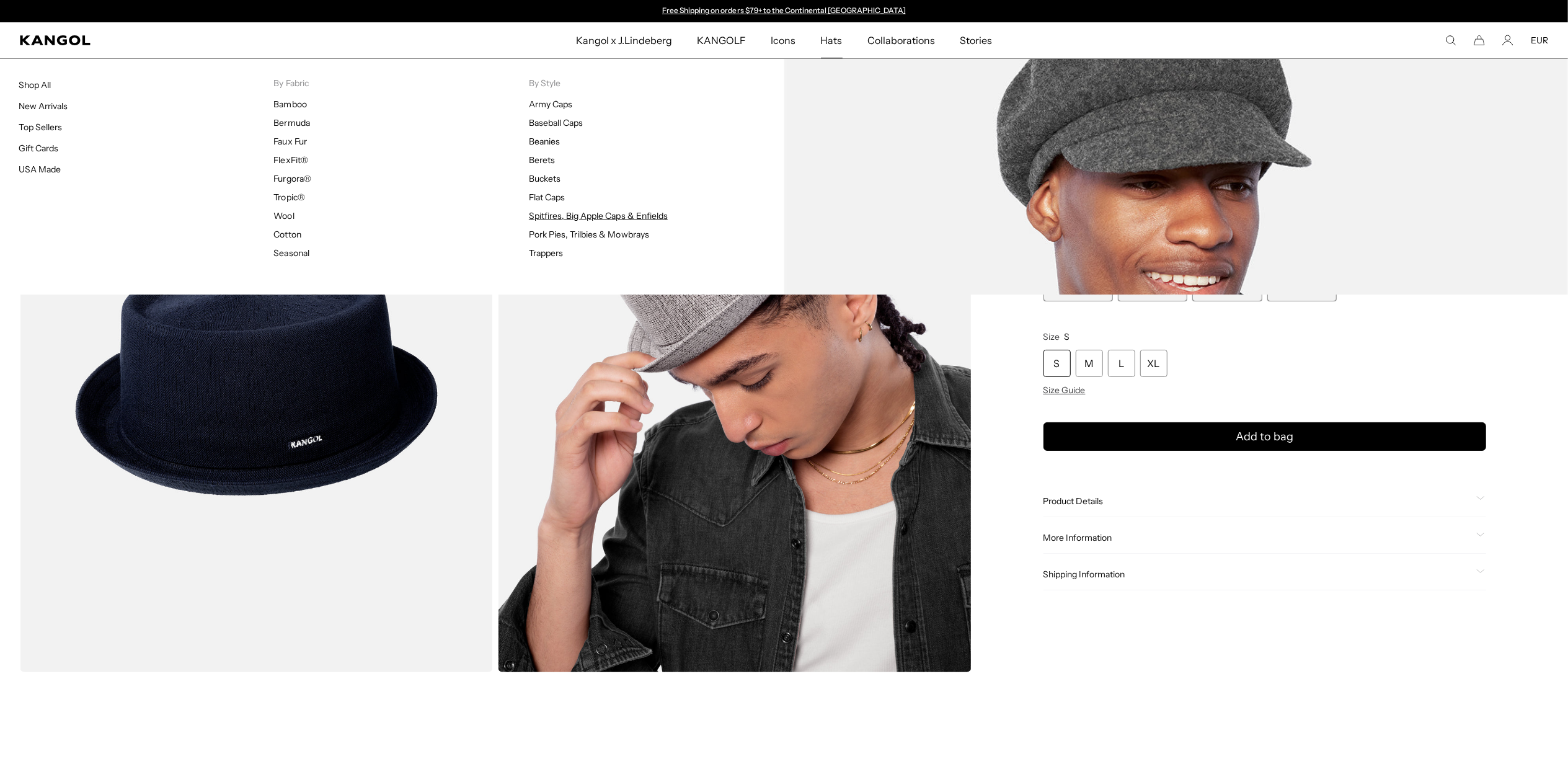
click at [567, 214] on link "Spitfires, Big Apple Caps & Enfields" at bounding box center [598, 215] width 139 height 11
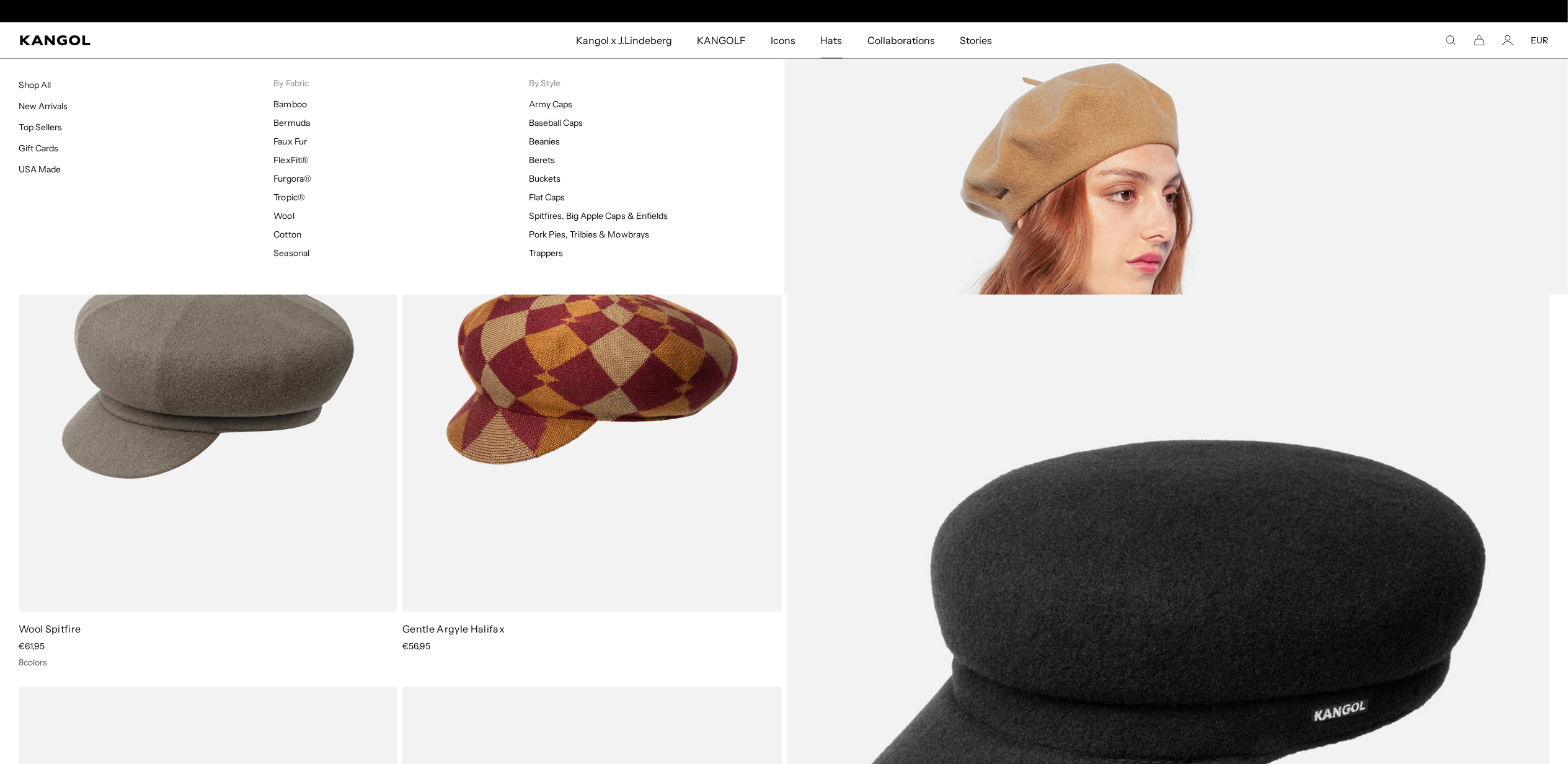
scroll to position [0, 255]
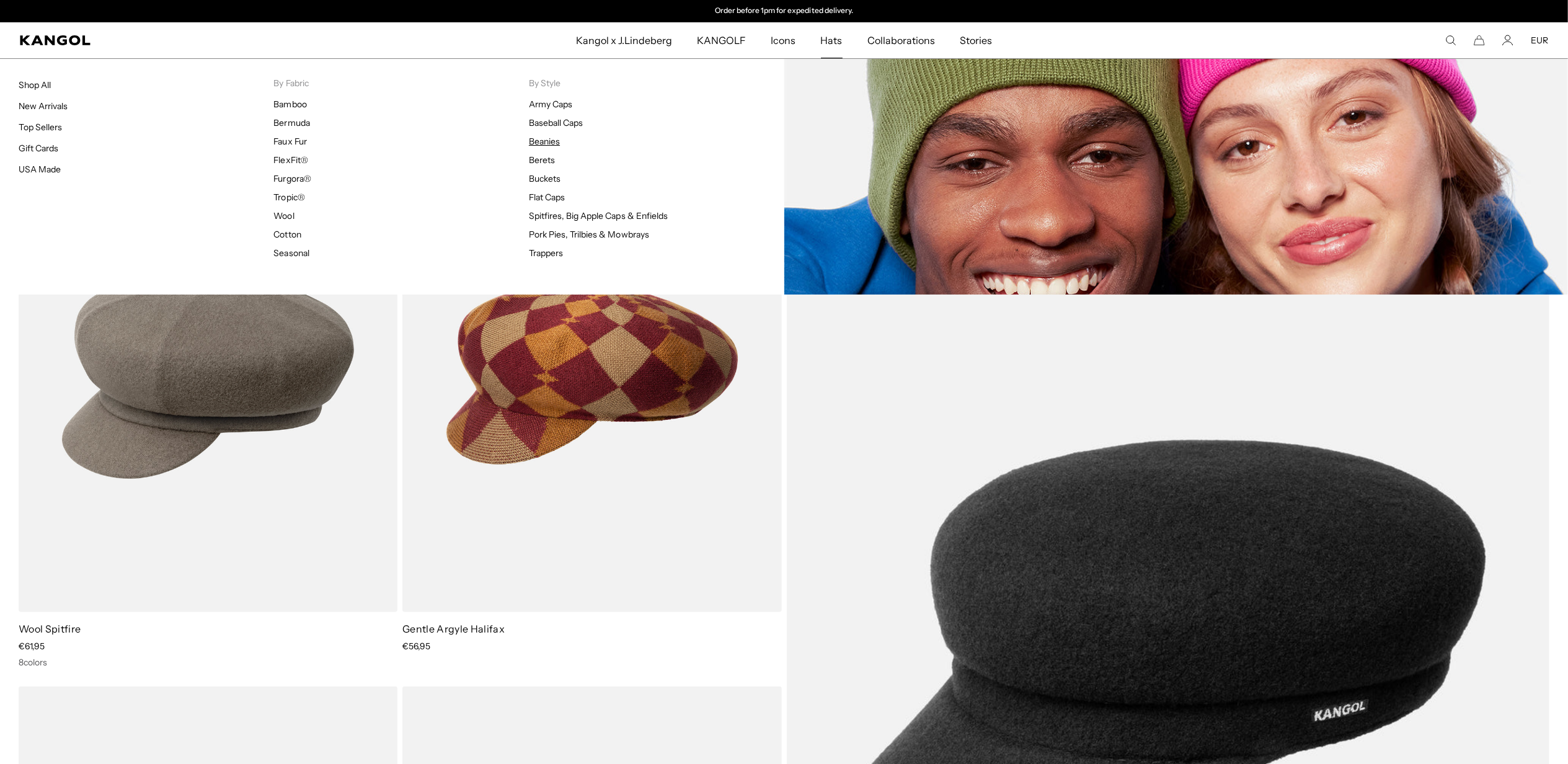
click at [540, 140] on link "Beanies" at bounding box center [544, 141] width 31 height 11
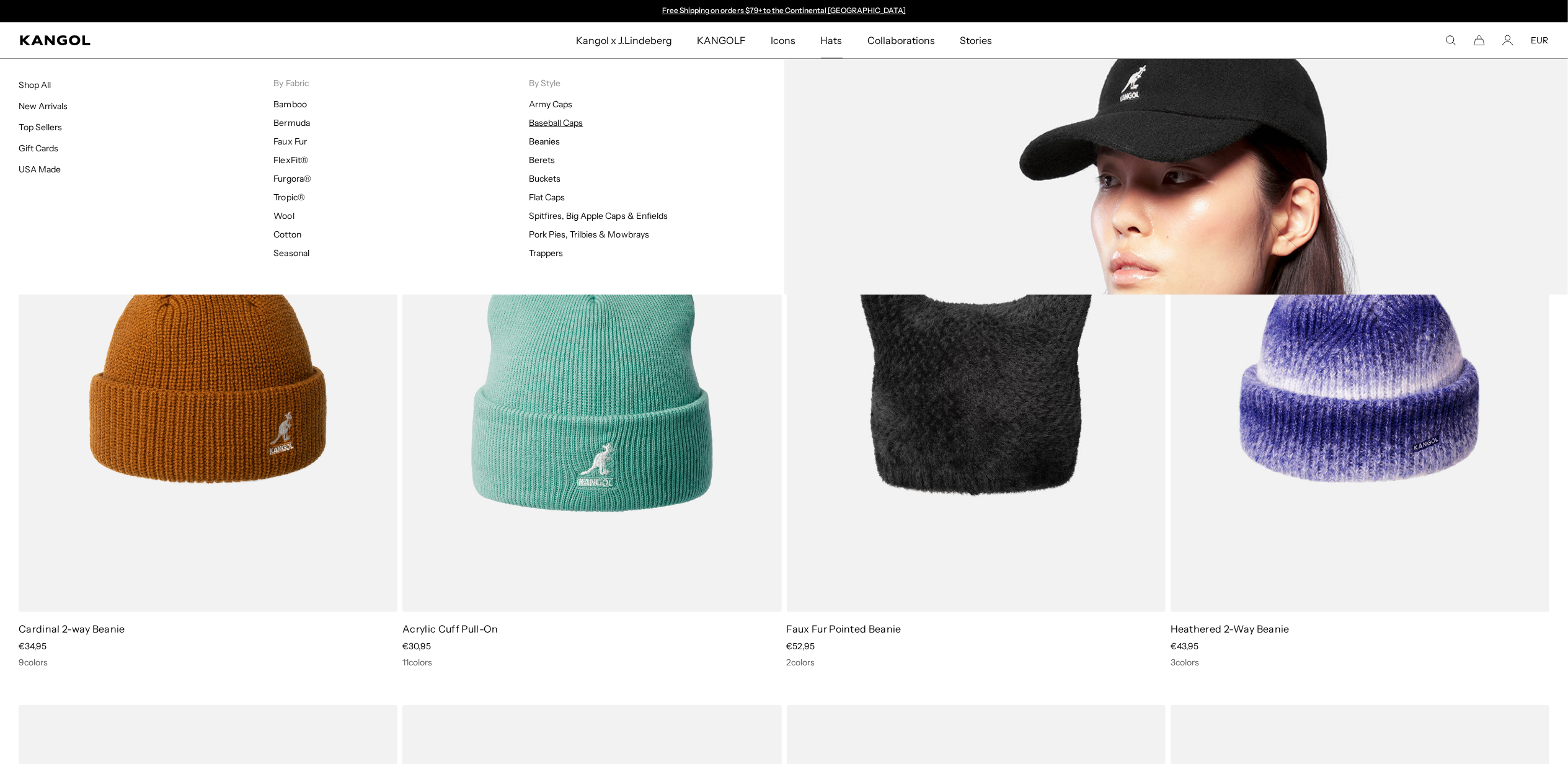
click at [541, 119] on link "Baseball Caps" at bounding box center [556, 122] width 54 height 11
